Goal: Transaction & Acquisition: Purchase product/service

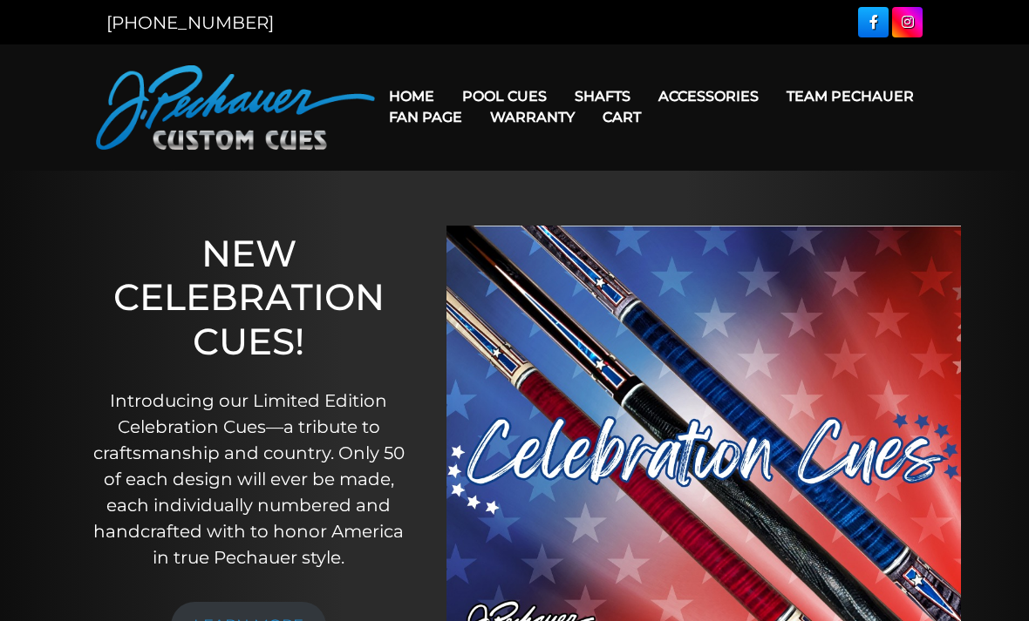
click at [772, 99] on link "Team Pechauer" at bounding box center [849, 96] width 155 height 44
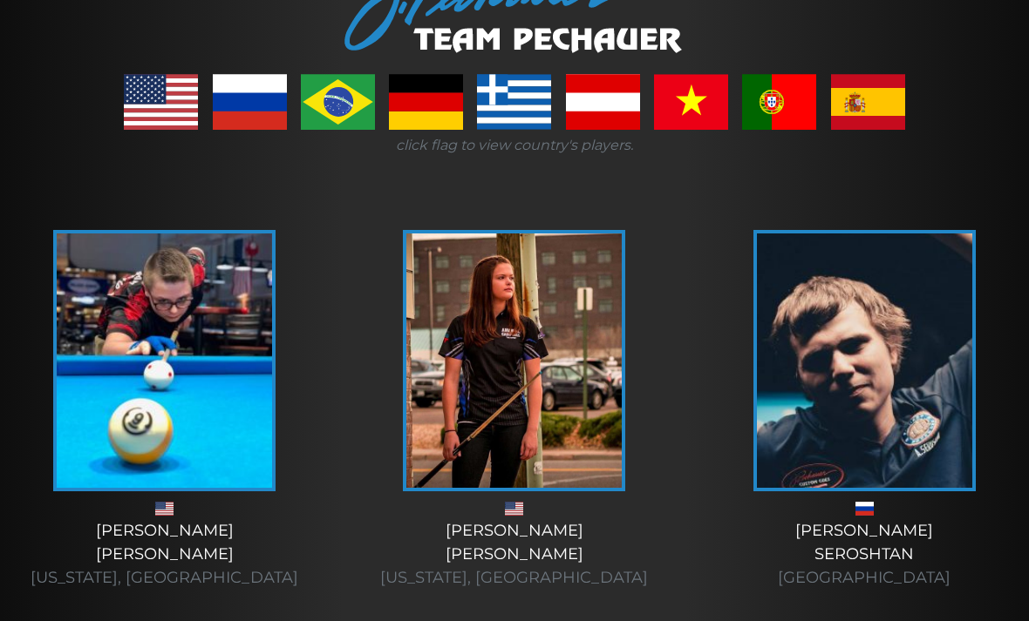
scroll to position [283, 0]
click at [166, 104] on link at bounding box center [161, 103] width 74 height 56
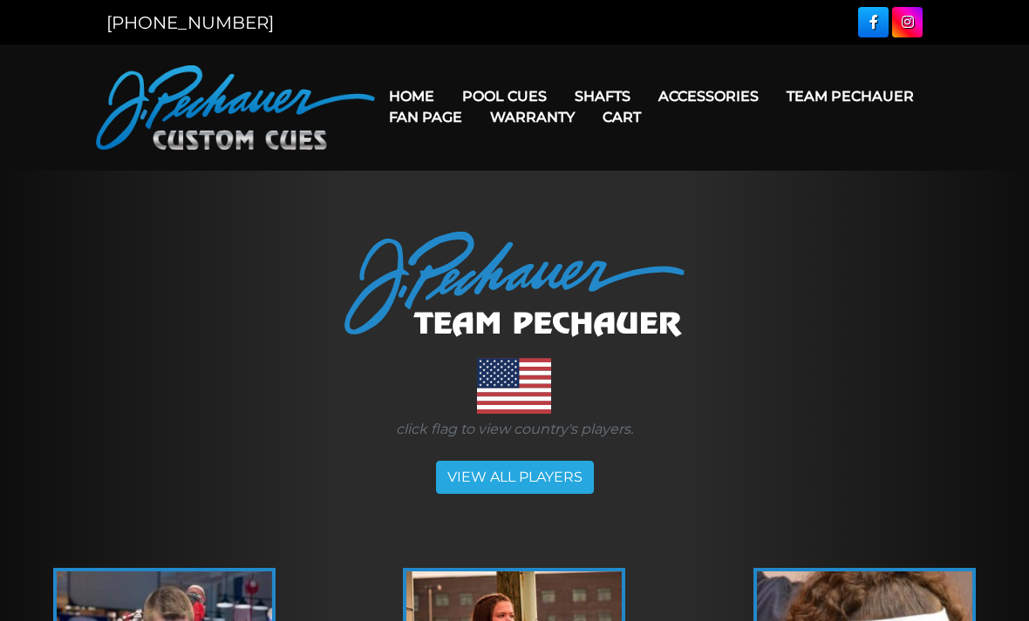
click at [772, 95] on link "Team Pechauer" at bounding box center [849, 96] width 155 height 44
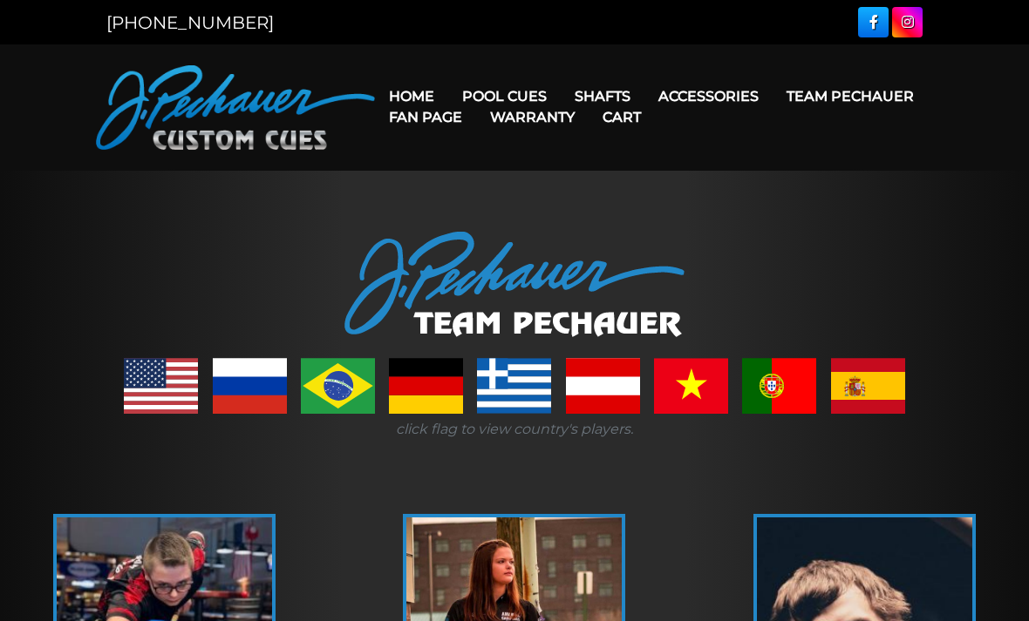
click at [772, 97] on link "Team Pechauer" at bounding box center [849, 96] width 155 height 44
click at [772, 98] on link "Team Pechauer" at bounding box center [849, 96] width 155 height 44
click at [537, 126] on link "Celebration Cue" at bounding box center [577, 121] width 254 height 24
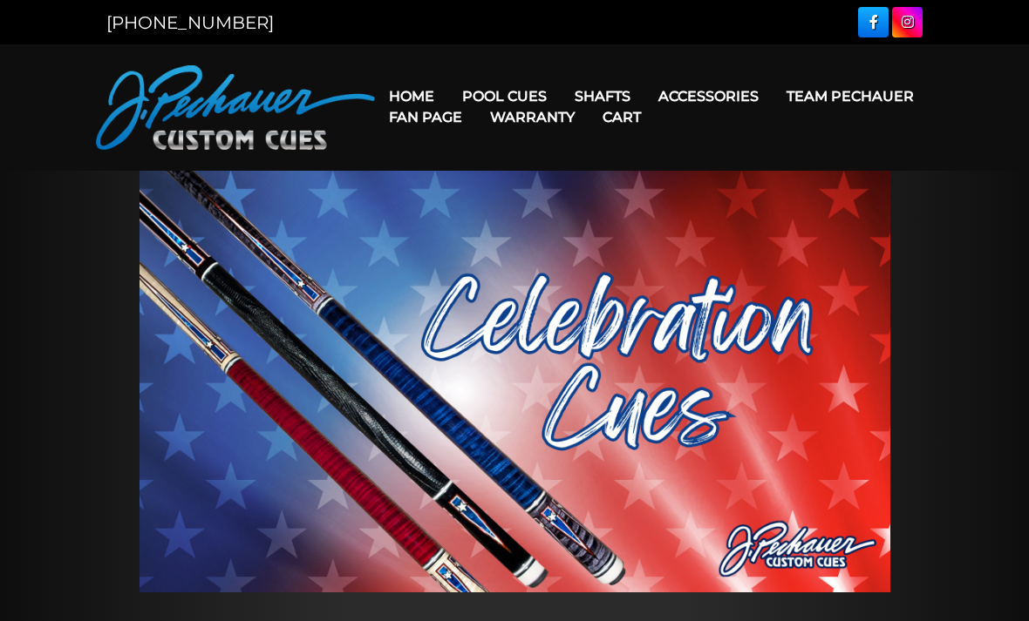
click at [565, 158] on link "JP Series (T) – NEW" at bounding box center [577, 145] width 254 height 24
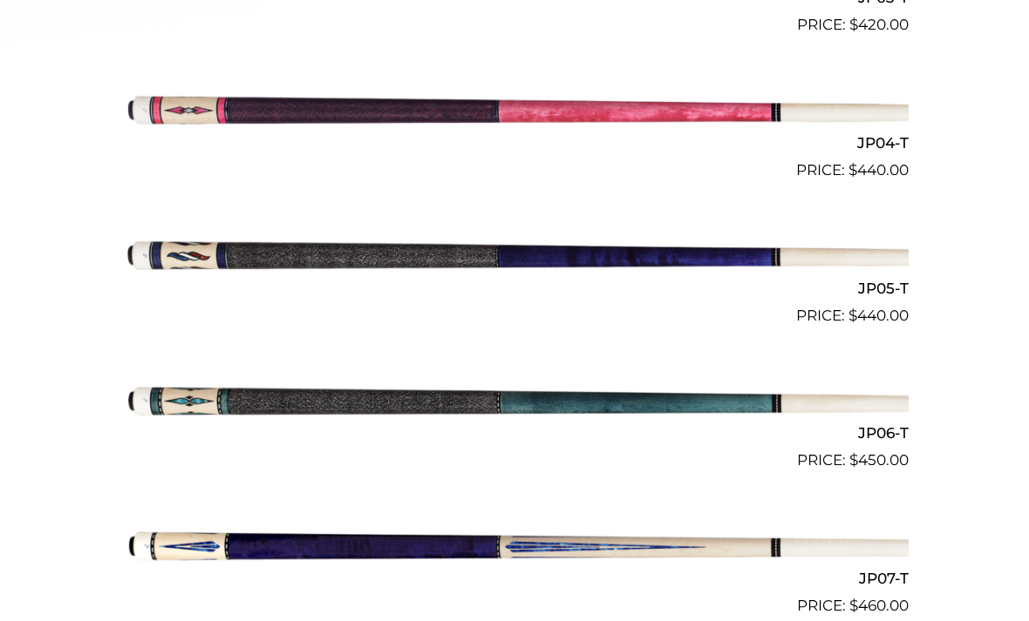
scroll to position [964, 0]
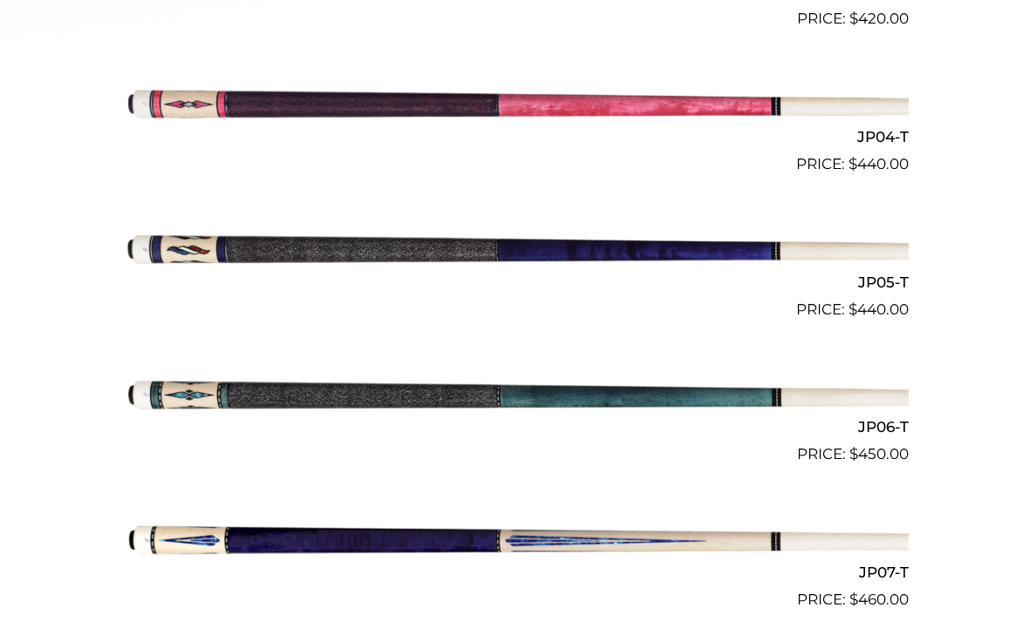
click at [574, 406] on img at bounding box center [514, 394] width 788 height 131
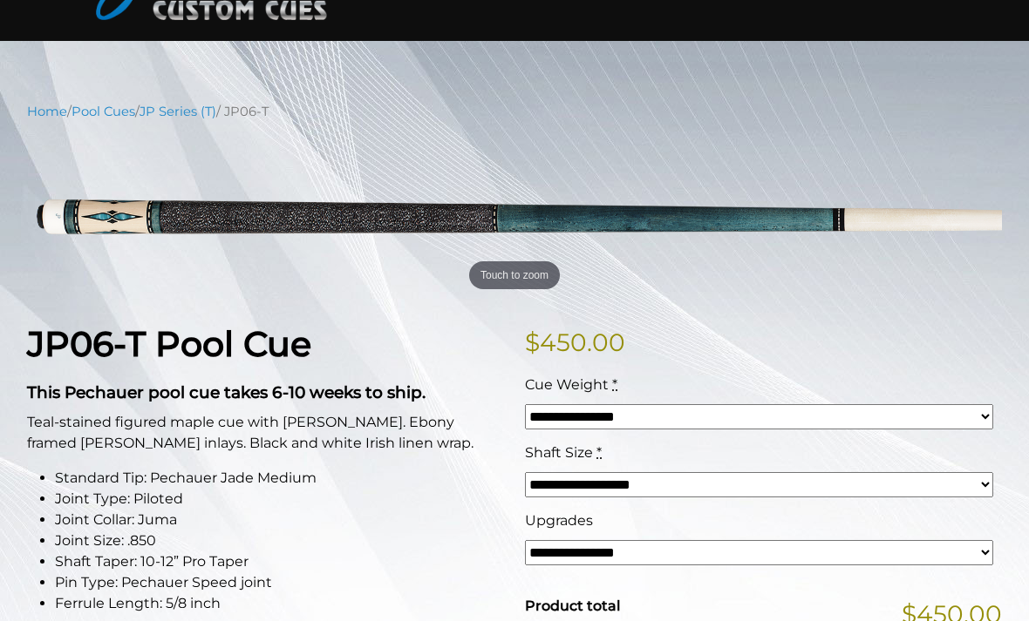
scroll to position [173, 0]
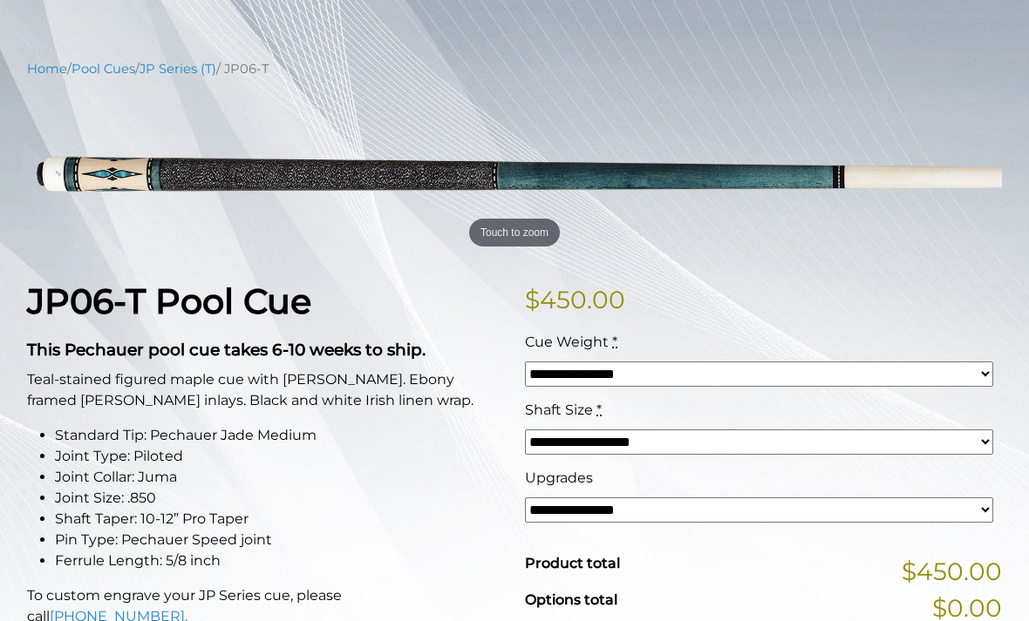
click at [691, 381] on select "**********" at bounding box center [759, 374] width 468 height 25
select select "*****"
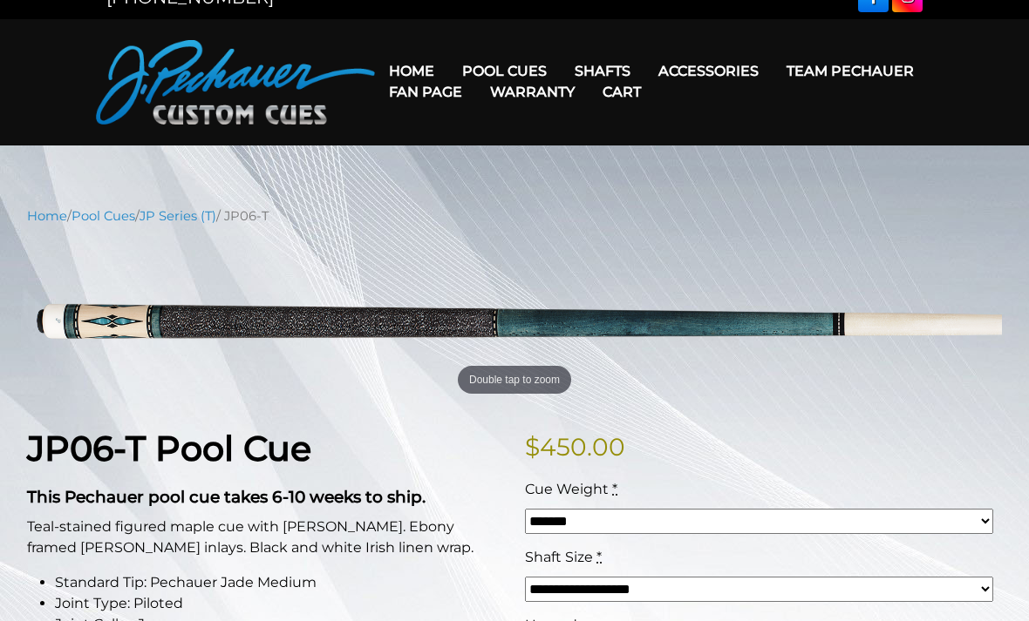
scroll to position [0, 0]
